Goal: Task Accomplishment & Management: Use online tool/utility

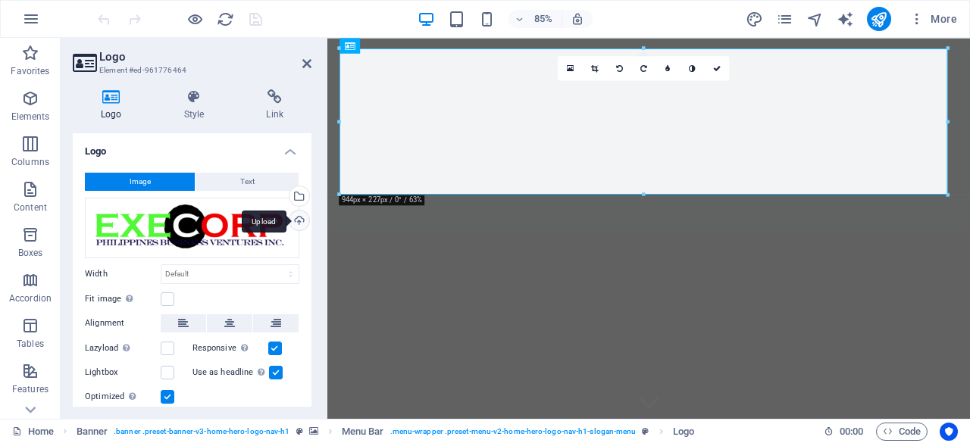
click at [299, 221] on div "Upload" at bounding box center [298, 222] width 23 height 23
click at [297, 217] on div "Upload" at bounding box center [298, 222] width 23 height 23
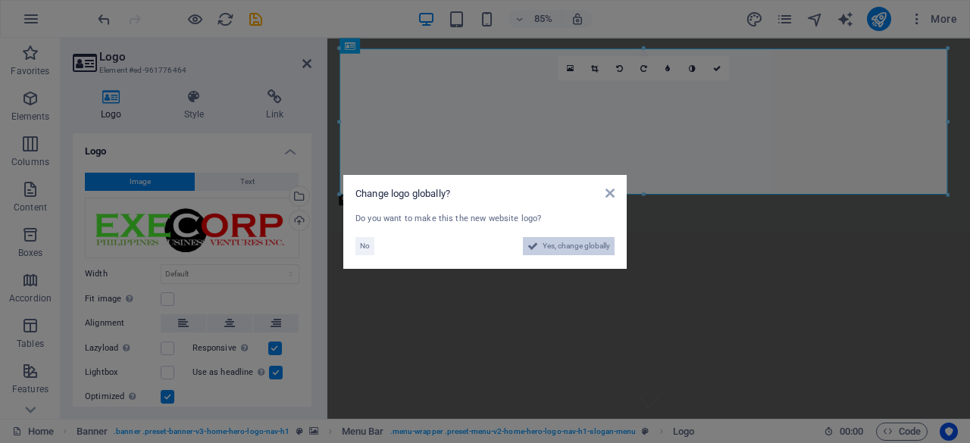
click at [556, 251] on span "Yes, change globally" at bounding box center [576, 246] width 67 height 18
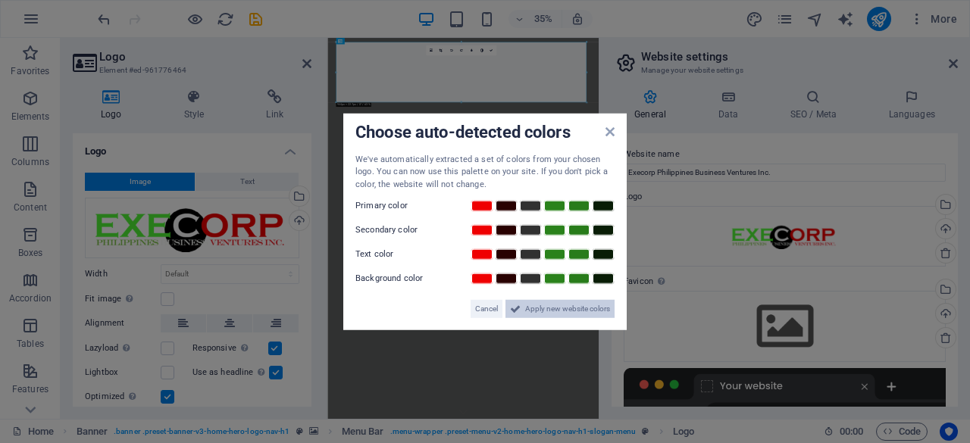
click at [578, 308] on span "Apply new website colors" at bounding box center [567, 309] width 85 height 18
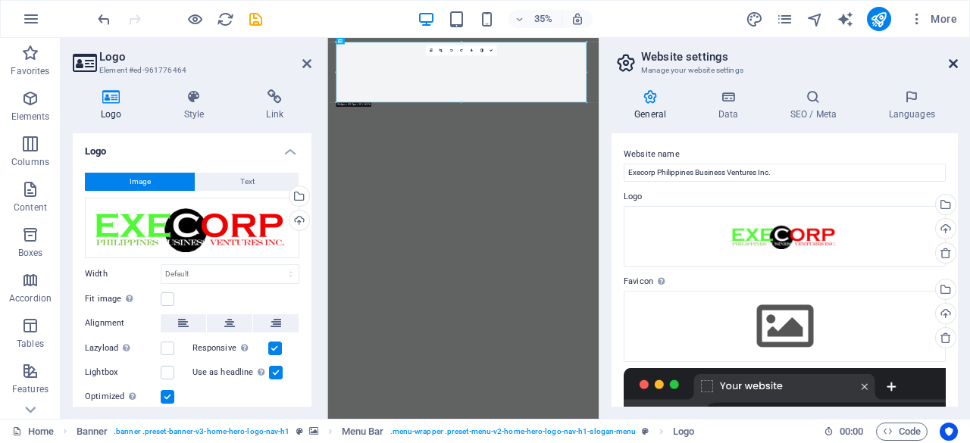
click at [952, 63] on icon at bounding box center [953, 64] width 9 height 12
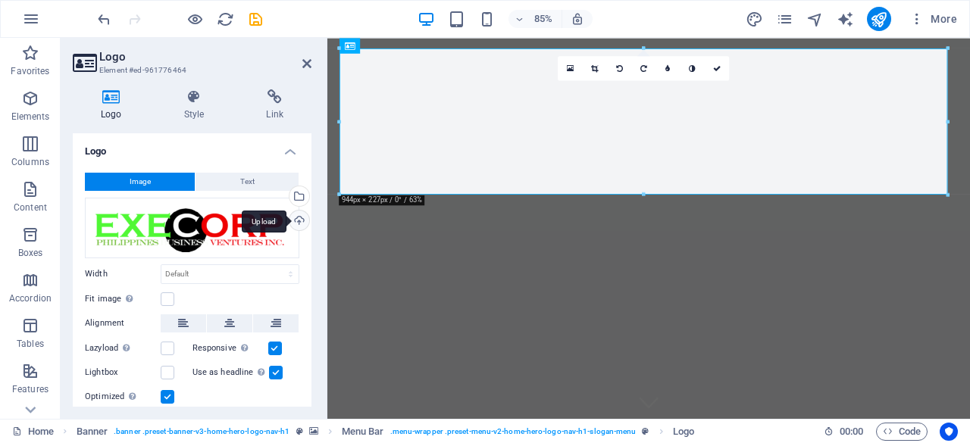
click at [299, 216] on div "Upload" at bounding box center [298, 222] width 23 height 23
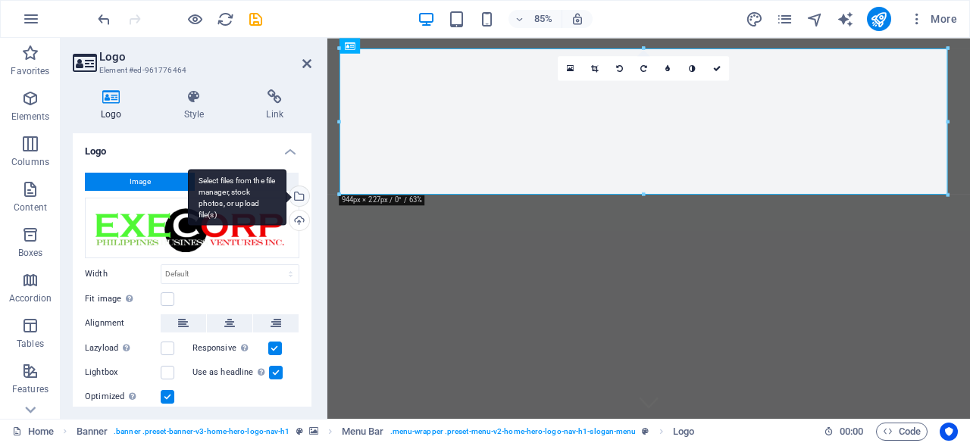
click at [296, 195] on div "Select files from the file manager, stock photos, or upload file(s)" at bounding box center [298, 197] width 23 height 23
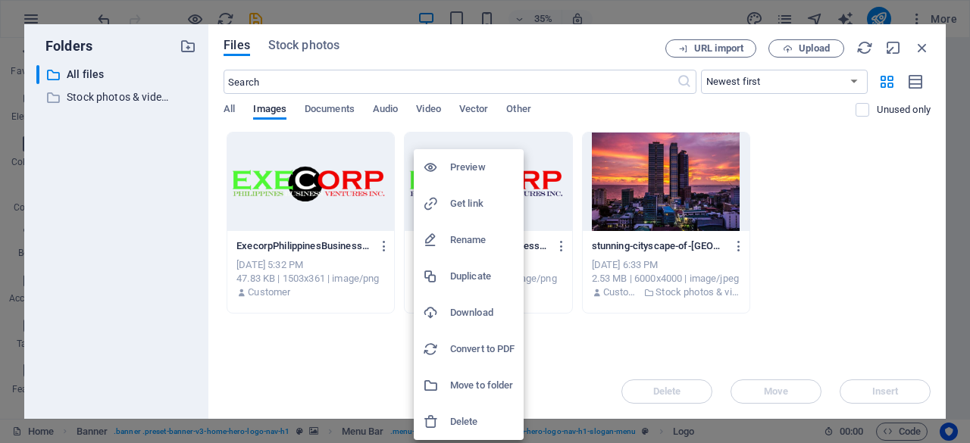
click at [466, 423] on h6 "Delete" at bounding box center [482, 422] width 64 height 18
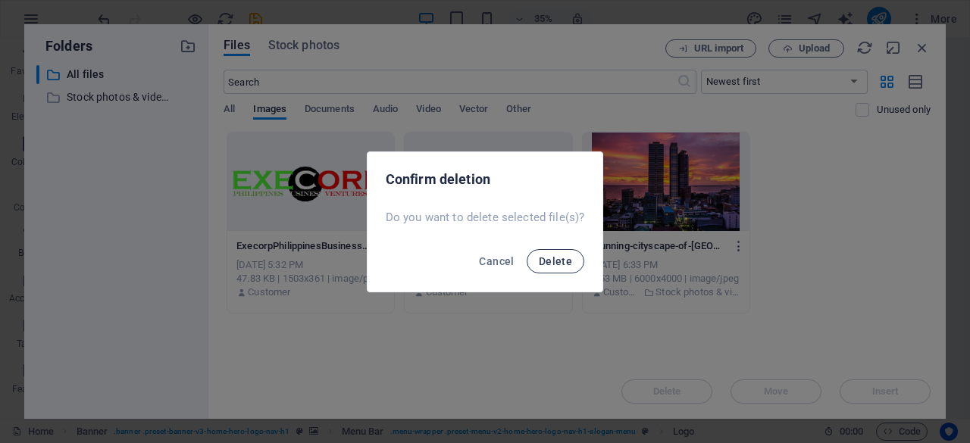
click at [563, 263] on span "Delete" at bounding box center [555, 261] width 33 height 12
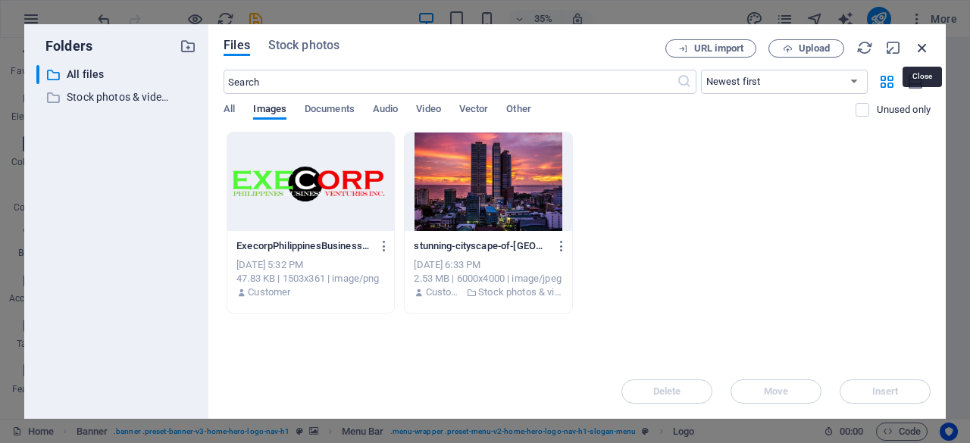
click at [919, 49] on icon "button" at bounding box center [922, 47] width 17 height 17
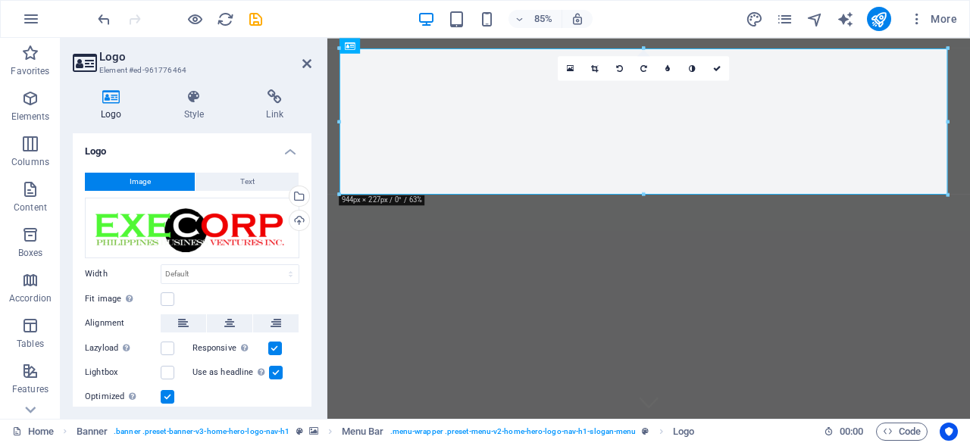
click at [300, 64] on header "Logo Element #ed-961776464" at bounding box center [192, 57] width 239 height 39
click at [306, 63] on icon at bounding box center [306, 64] width 9 height 12
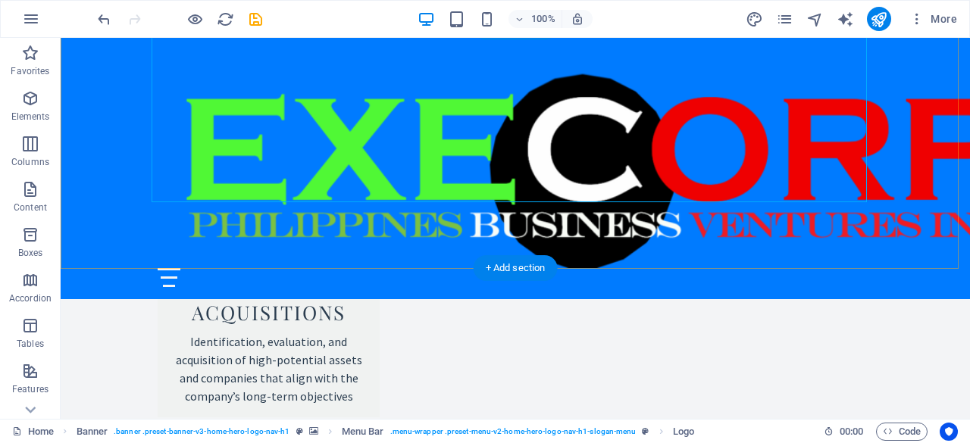
scroll to position [1819, 0]
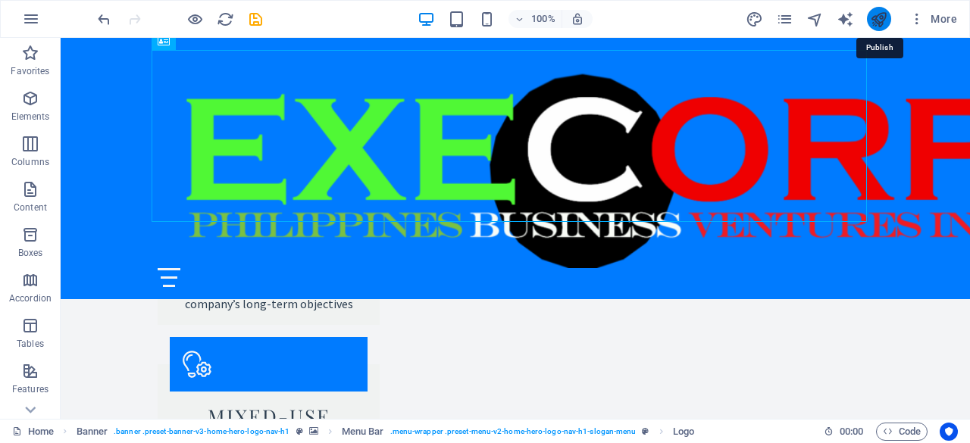
click at [876, 19] on icon "publish" at bounding box center [878, 19] width 17 height 17
checkbox input "false"
